Goal: Download file/media

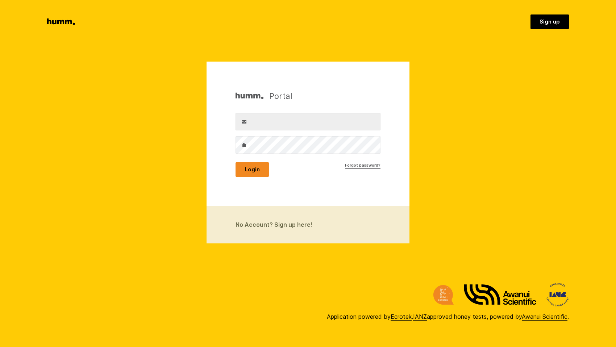
click at [248, 169] on button "Login" at bounding box center [251, 169] width 33 height 14
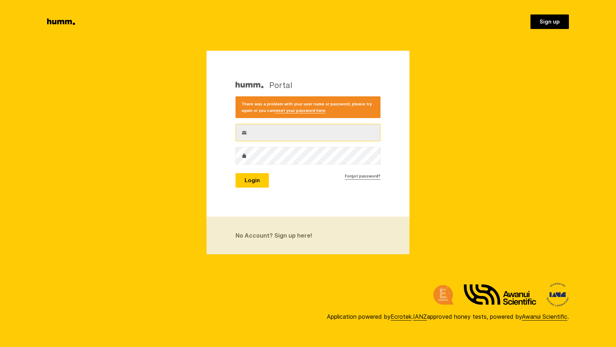
click at [255, 132] on input "Username" at bounding box center [307, 132] width 145 height 17
paste input "richard.evatt@waihekehoney.co.nz"
type input "richard.evatt@waihekehoney.co.nz"
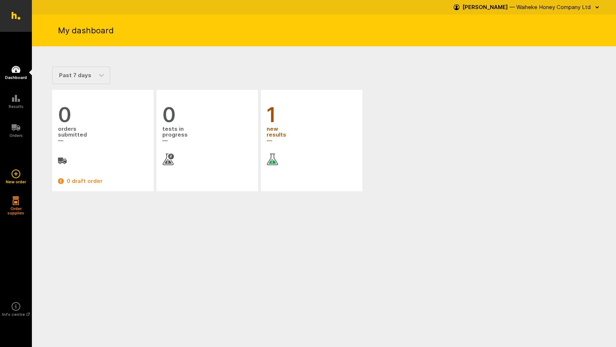
click at [272, 156] on icon at bounding box center [273, 160] width 12 height 12
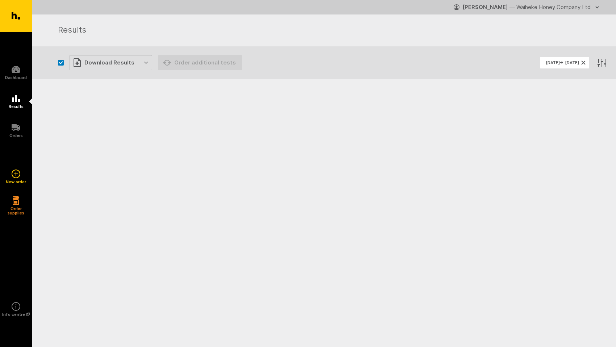
click at [108, 61] on div "Download Results" at bounding box center [111, 62] width 83 height 15
click at [105, 76] on li "Generate Custom Report" at bounding box center [116, 77] width 93 height 15
click at [143, 61] on div "Download Results" at bounding box center [111, 62] width 83 height 15
click at [97, 75] on li "Generate Custom Report" at bounding box center [116, 77] width 93 height 15
click at [19, 71] on icon at bounding box center [16, 69] width 9 height 7
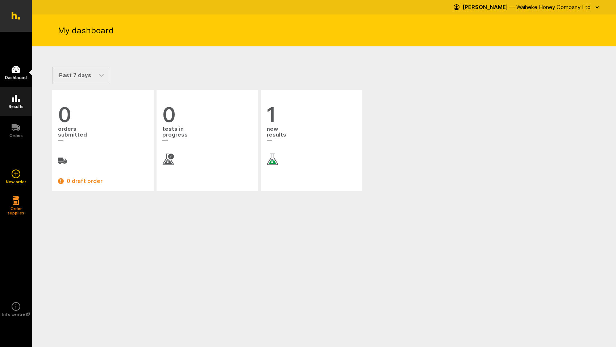
click at [12, 96] on icon at bounding box center [16, 98] width 9 height 9
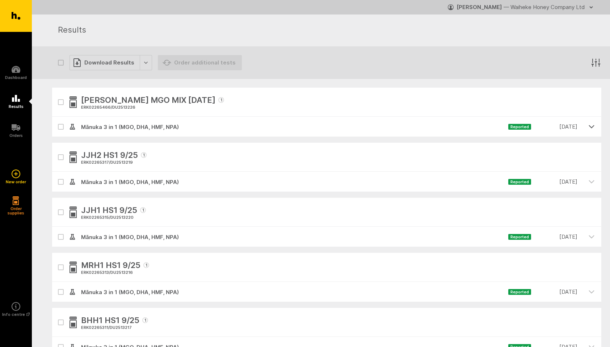
click at [590, 126] on icon "button" at bounding box center [591, 126] width 5 height 3
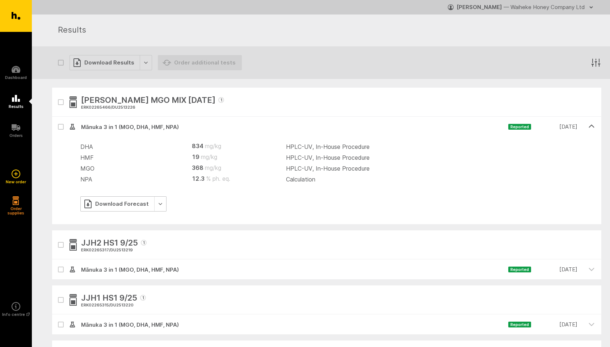
click at [159, 202] on div "Download Forecast" at bounding box center [123, 203] width 86 height 15
click at [125, 219] on link "Generate Custom Report" at bounding box center [126, 218] width 93 height 15
click at [159, 203] on div "Download Forecast" at bounding box center [123, 203] width 86 height 15
click at [102, 248] on link "Save as CSV" at bounding box center [126, 249] width 93 height 15
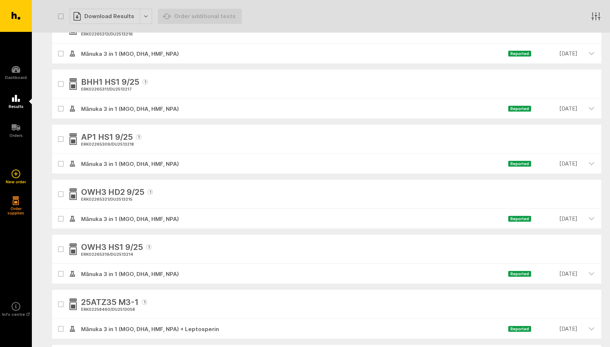
scroll to position [365, 0]
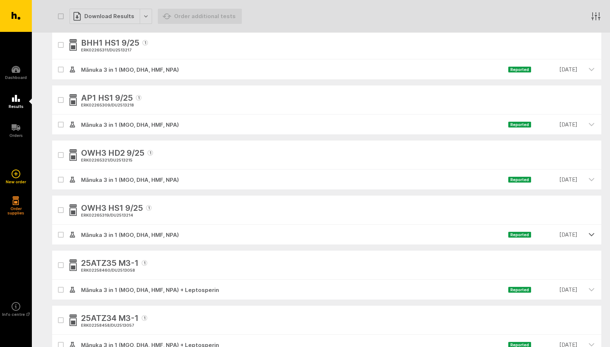
click at [591, 233] on icon "button" at bounding box center [591, 234] width 7 height 7
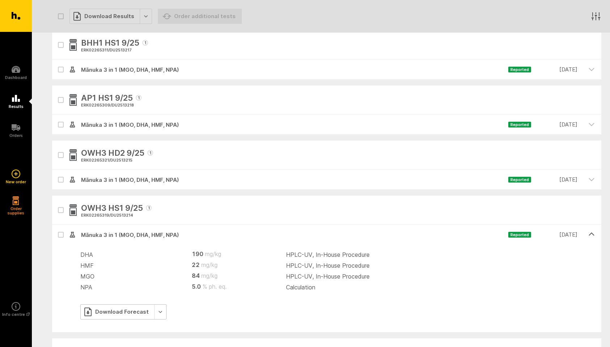
click at [121, 311] on div "Download Forecast" at bounding box center [123, 311] width 86 height 15
click at [122, 265] on link "Generate Custom Report" at bounding box center [126, 266] width 93 height 15
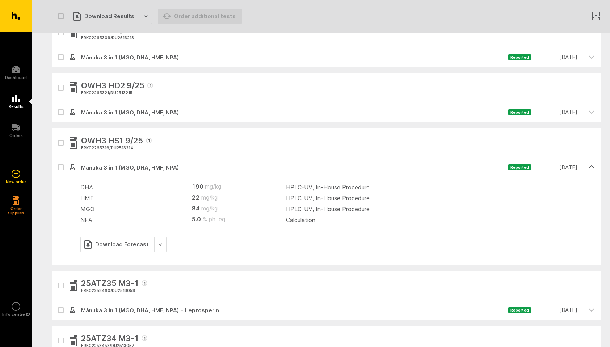
scroll to position [434, 0]
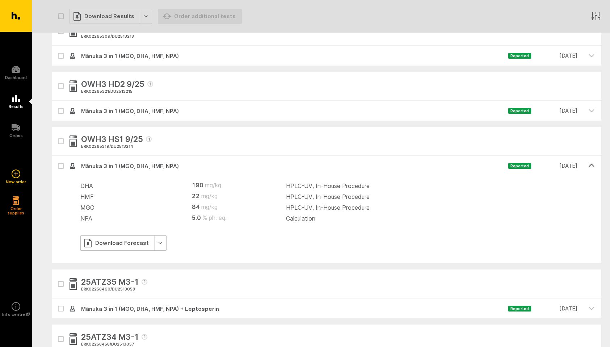
click at [156, 243] on div "Download Forecast" at bounding box center [123, 242] width 86 height 15
click at [125, 258] on link "Generate Custom Report" at bounding box center [126, 258] width 93 height 15
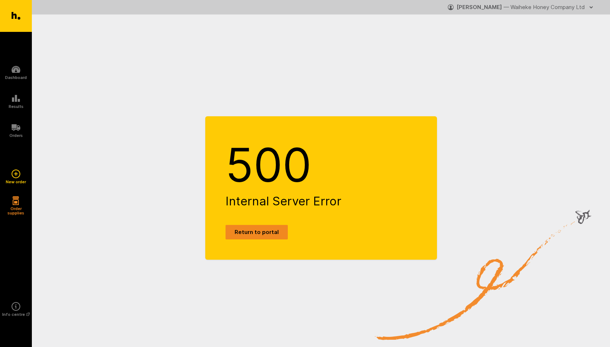
click at [256, 231] on link "Return to portal" at bounding box center [257, 232] width 62 height 14
